Goal: Communication & Community: Connect with others

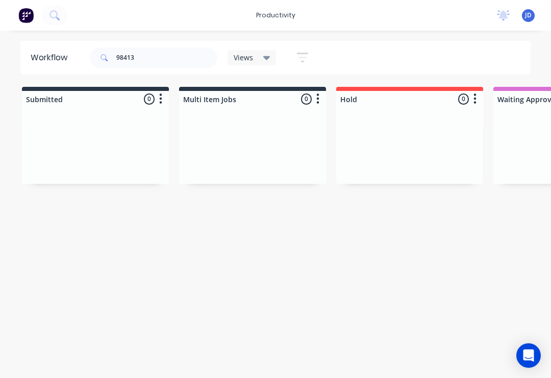
scroll to position [0, 2623]
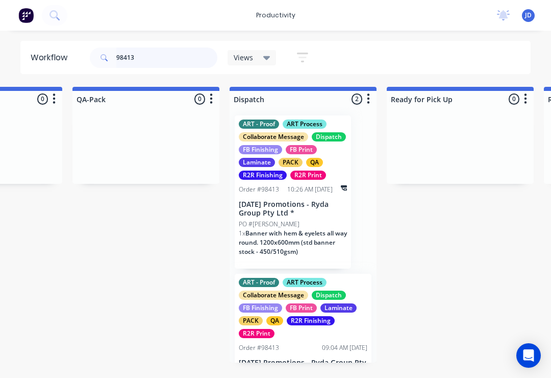
click at [158, 59] on input "98413" at bounding box center [166, 57] width 101 height 20
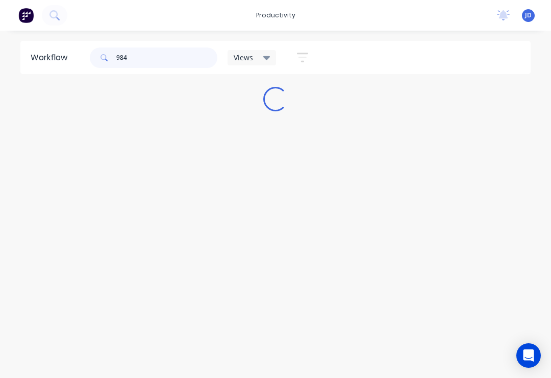
scroll to position [0, 0]
type input "98475"
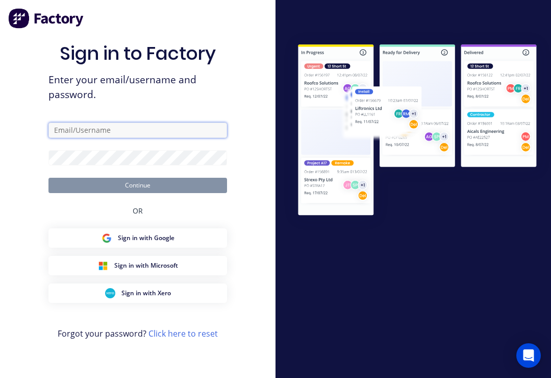
click at [139, 134] on input "text" at bounding box center [138, 130] width 179 height 15
type input "[EMAIL_ADDRESS][DOMAIN_NAME]"
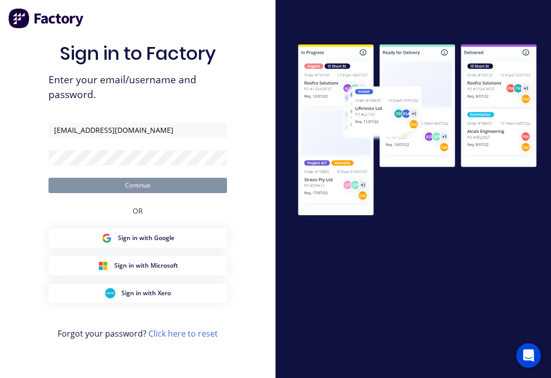
click at [138, 192] on button "Continue" at bounding box center [138, 185] width 179 height 15
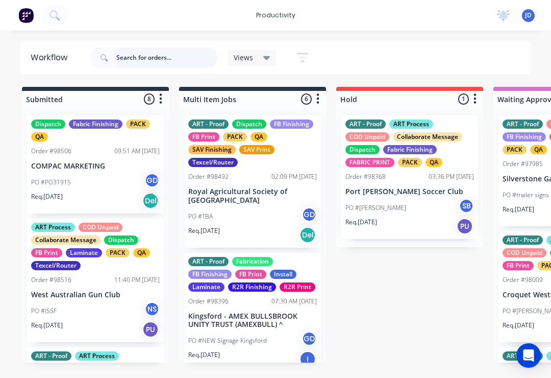
click at [148, 64] on input "text" at bounding box center [166, 57] width 101 height 20
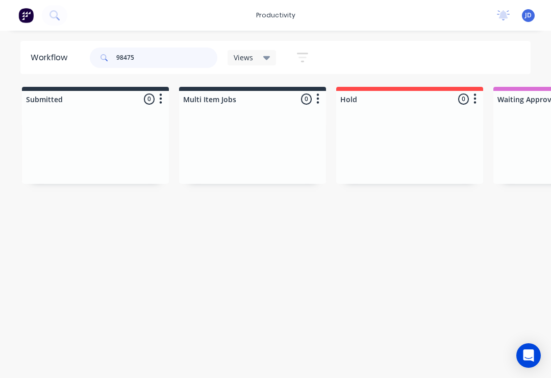
type input "98475"
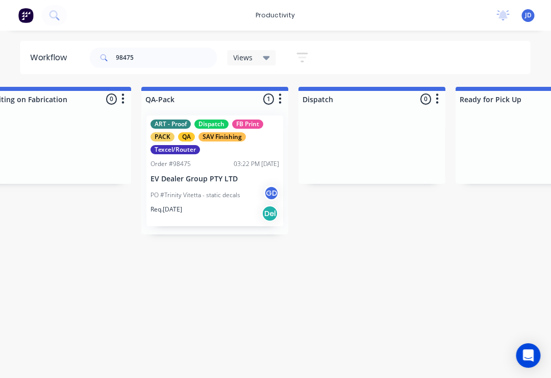
click at [215, 160] on div "Order #98475 03:22 PM [DATE]" at bounding box center [215, 163] width 129 height 9
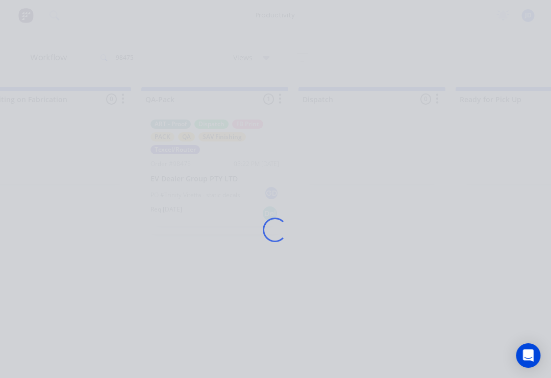
scroll to position [0, 2554]
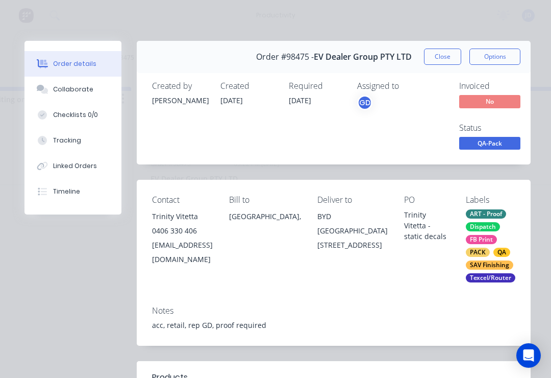
click at [77, 87] on div "Collaborate" at bounding box center [73, 89] width 40 height 9
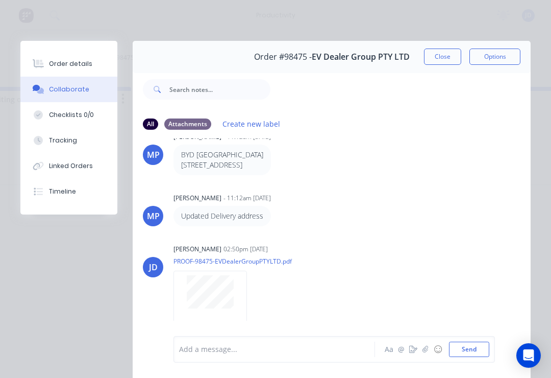
scroll to position [25, 0]
click at [425, 353] on button "button" at bounding box center [426, 349] width 12 height 12
click at [485, 347] on button "Send" at bounding box center [469, 349] width 40 height 15
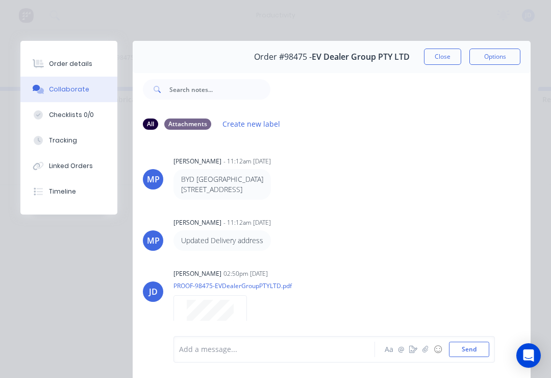
scroll to position [0, 0]
click at [445, 57] on button "Close" at bounding box center [442, 57] width 37 height 16
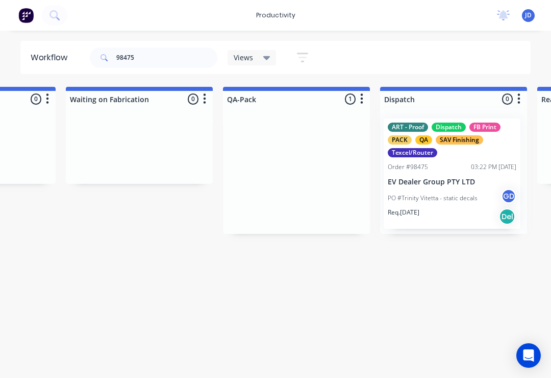
scroll to position [0, 2478]
